Goal: Task Accomplishment & Management: Use online tool/utility

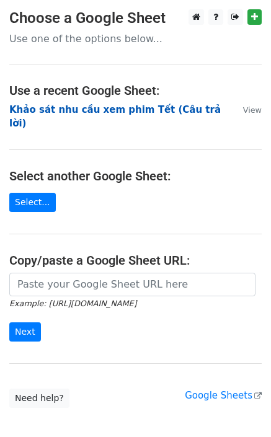
click at [92, 112] on strong "Khảo sát nhu cầu xem phim Tết (Câu trả lời)" at bounding box center [114, 116] width 211 height 25
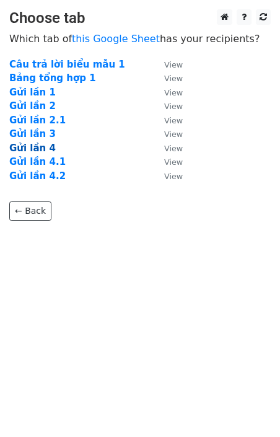
click at [27, 148] on strong "Gửi lần 4" at bounding box center [32, 148] width 47 height 11
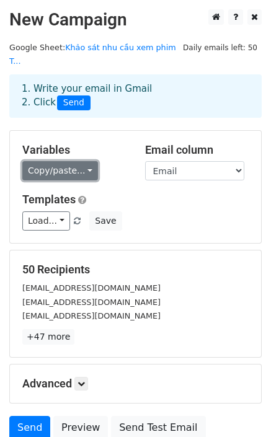
click at [40, 161] on link "Copy/paste..." at bounding box center [60, 170] width 76 height 19
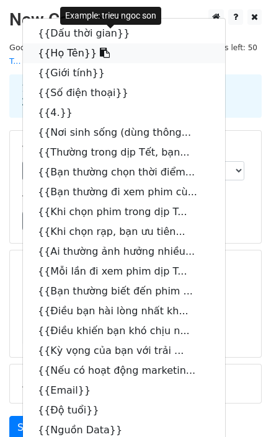
click at [57, 43] on link "{{Họ Tên}}" at bounding box center [124, 53] width 202 height 20
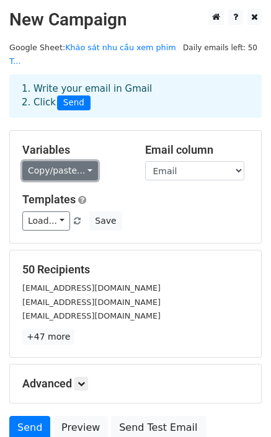
click at [71, 161] on link "Copy/paste..." at bounding box center [60, 170] width 76 height 19
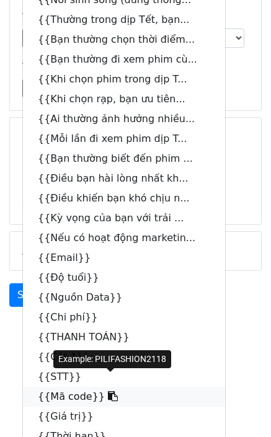
click at [73, 387] on link "{{Mã code}}" at bounding box center [124, 397] width 202 height 20
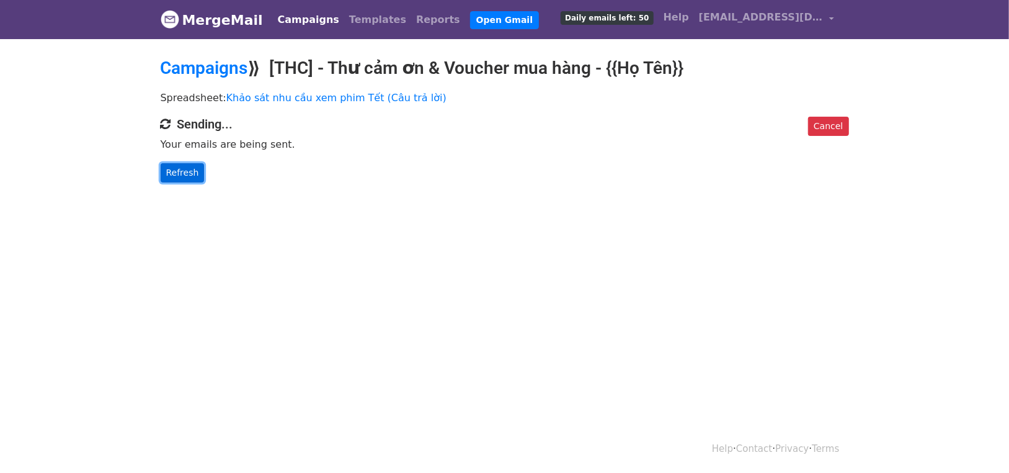
click at [184, 177] on link "Refresh" at bounding box center [183, 172] width 44 height 19
